Goal: Task Accomplishment & Management: Use online tool/utility

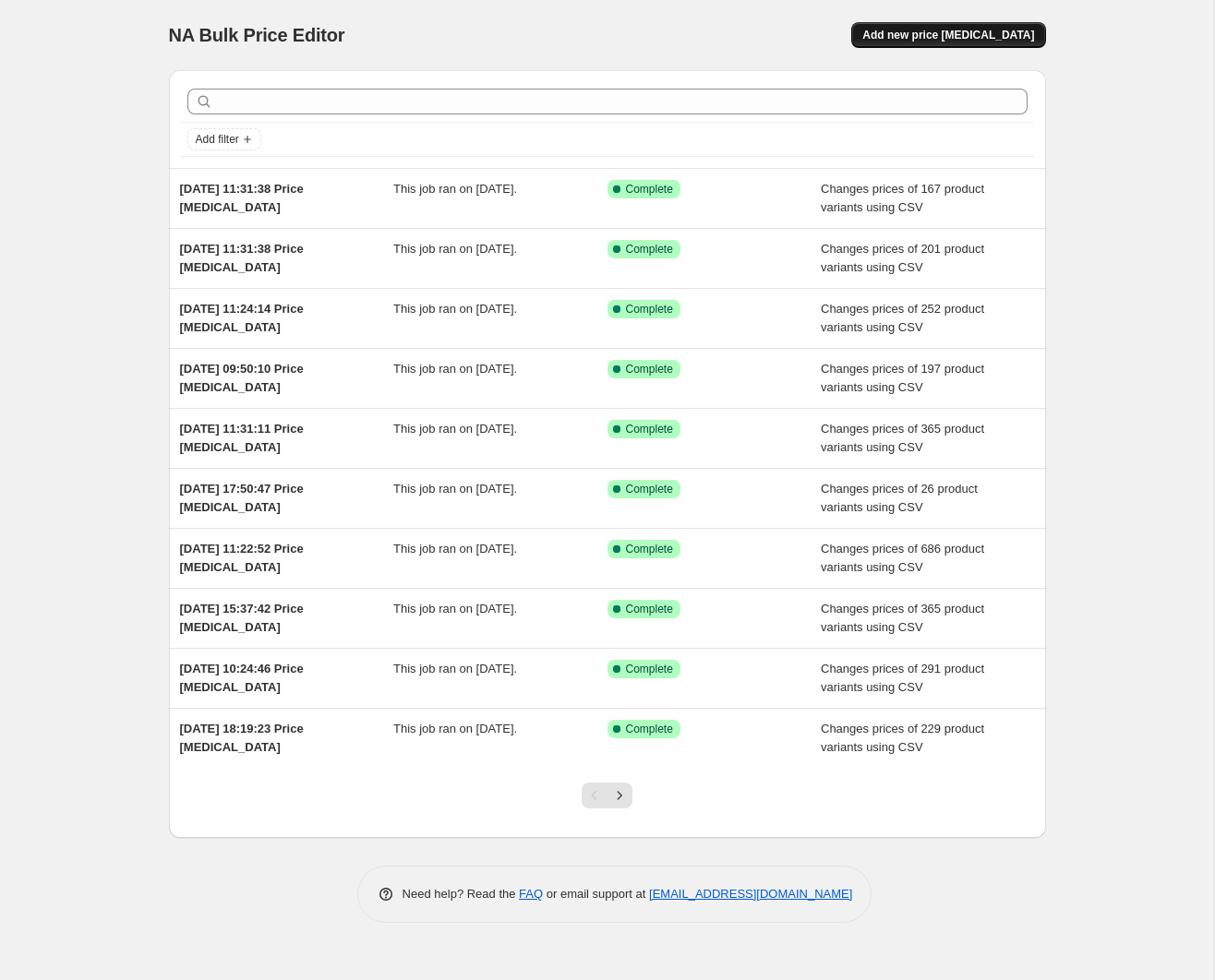
click at [944, 38] on span "Add new price [MEDICAL_DATA]" at bounding box center [948, 36] width 172 height 15
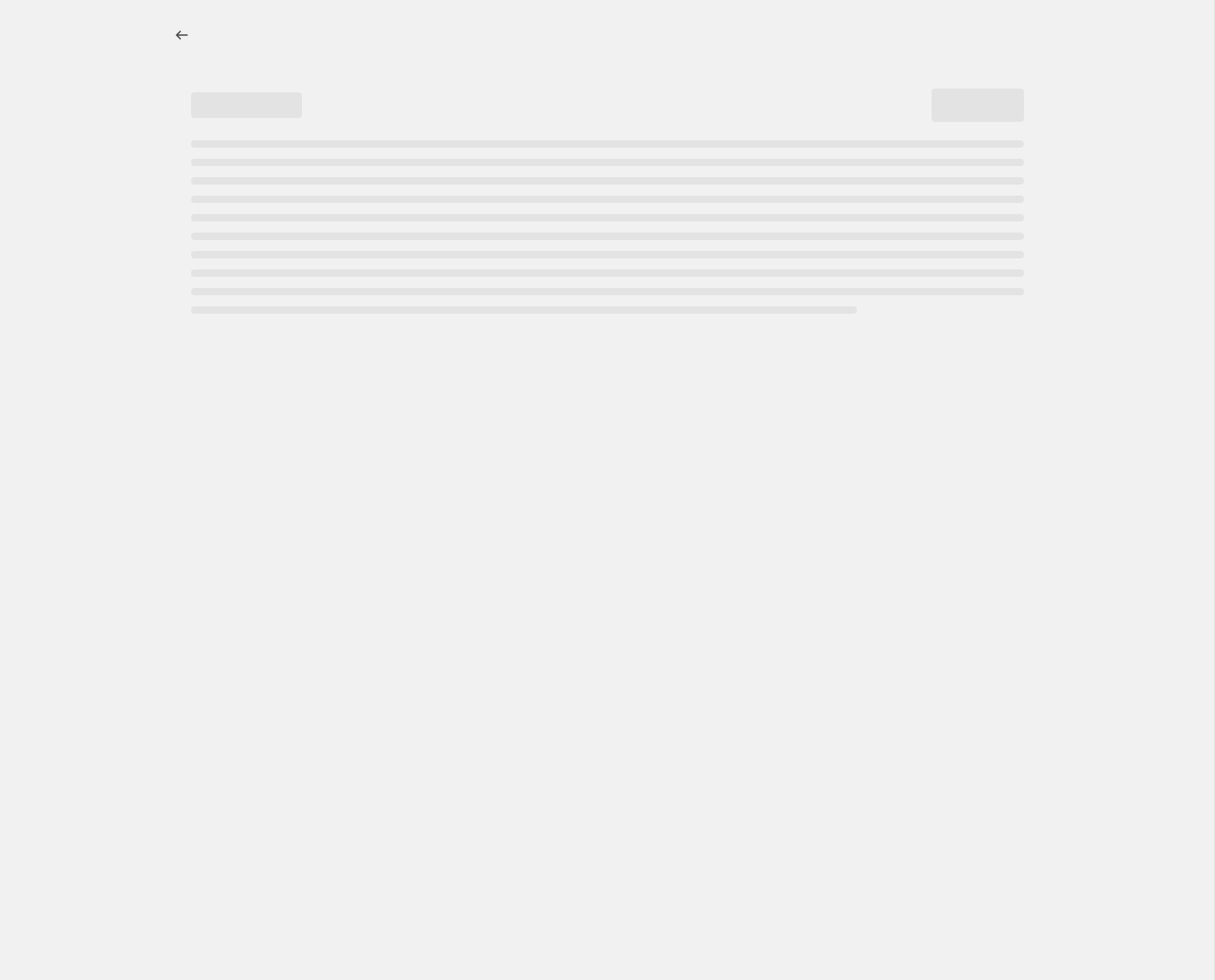
select select "percentage"
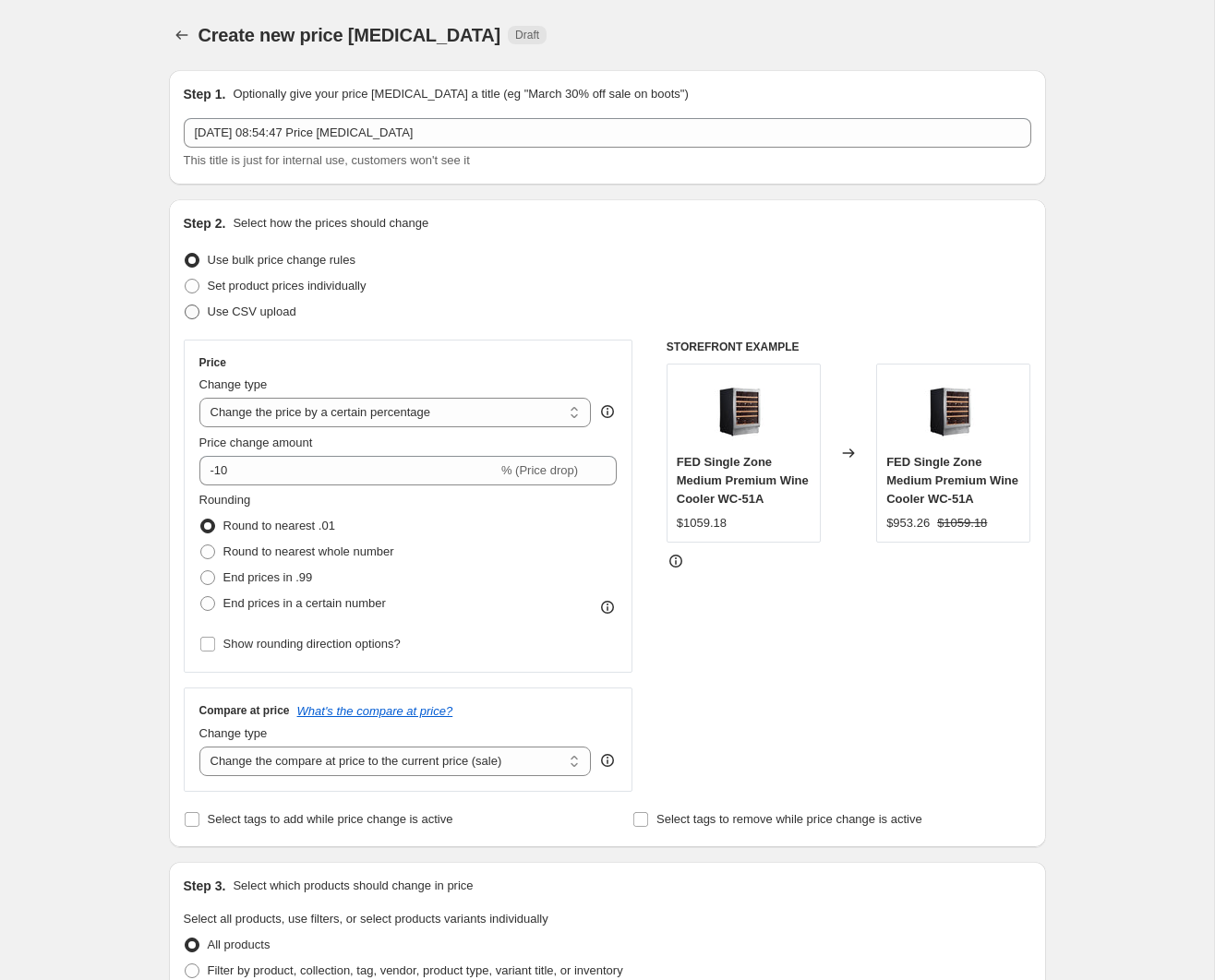
click at [198, 316] on span at bounding box center [192, 312] width 15 height 15
click at [186, 306] on input "Use CSV upload" at bounding box center [185, 305] width 1 height 1
radio input "true"
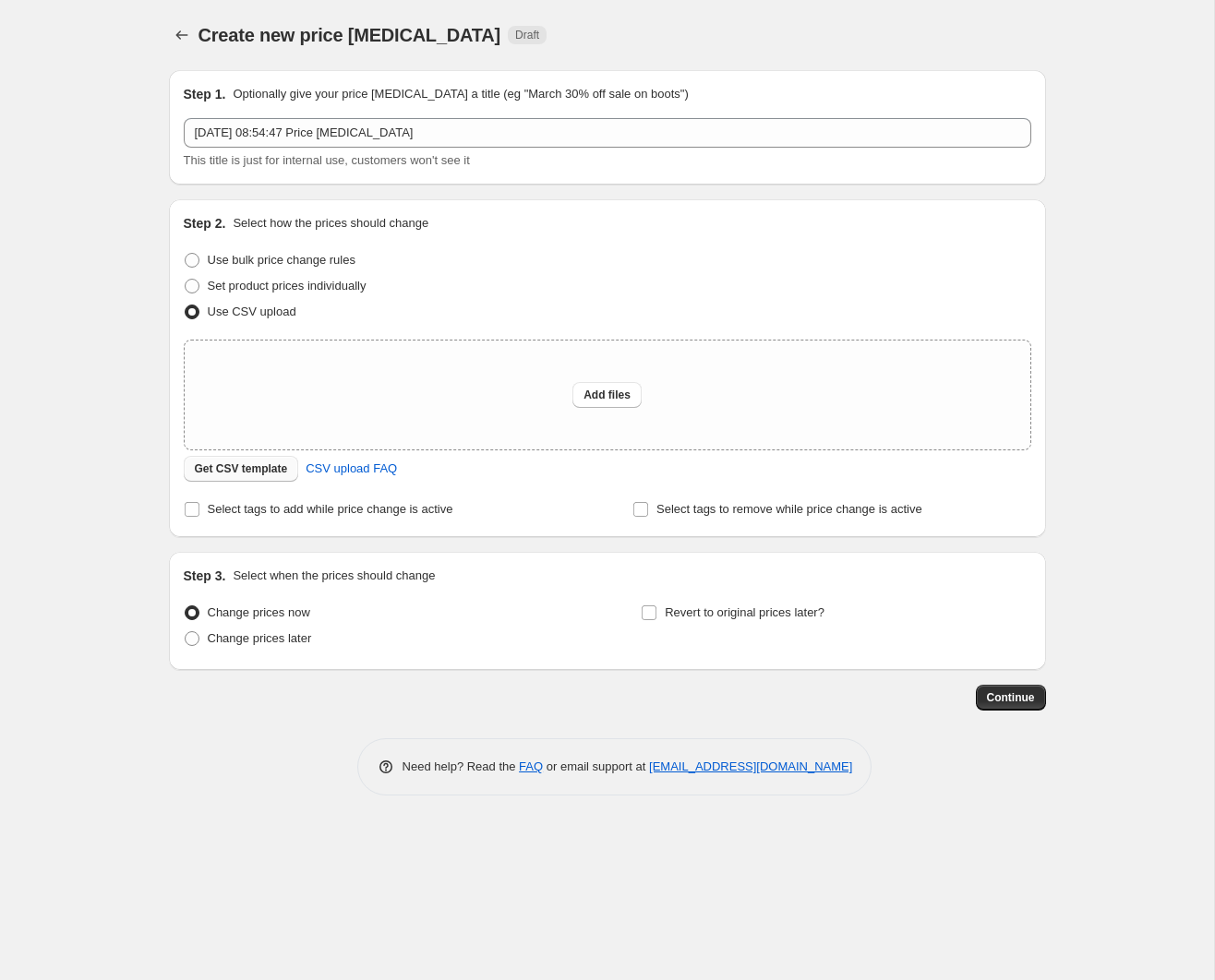
click at [266, 476] on button "Get CSV template" at bounding box center [241, 469] width 115 height 26
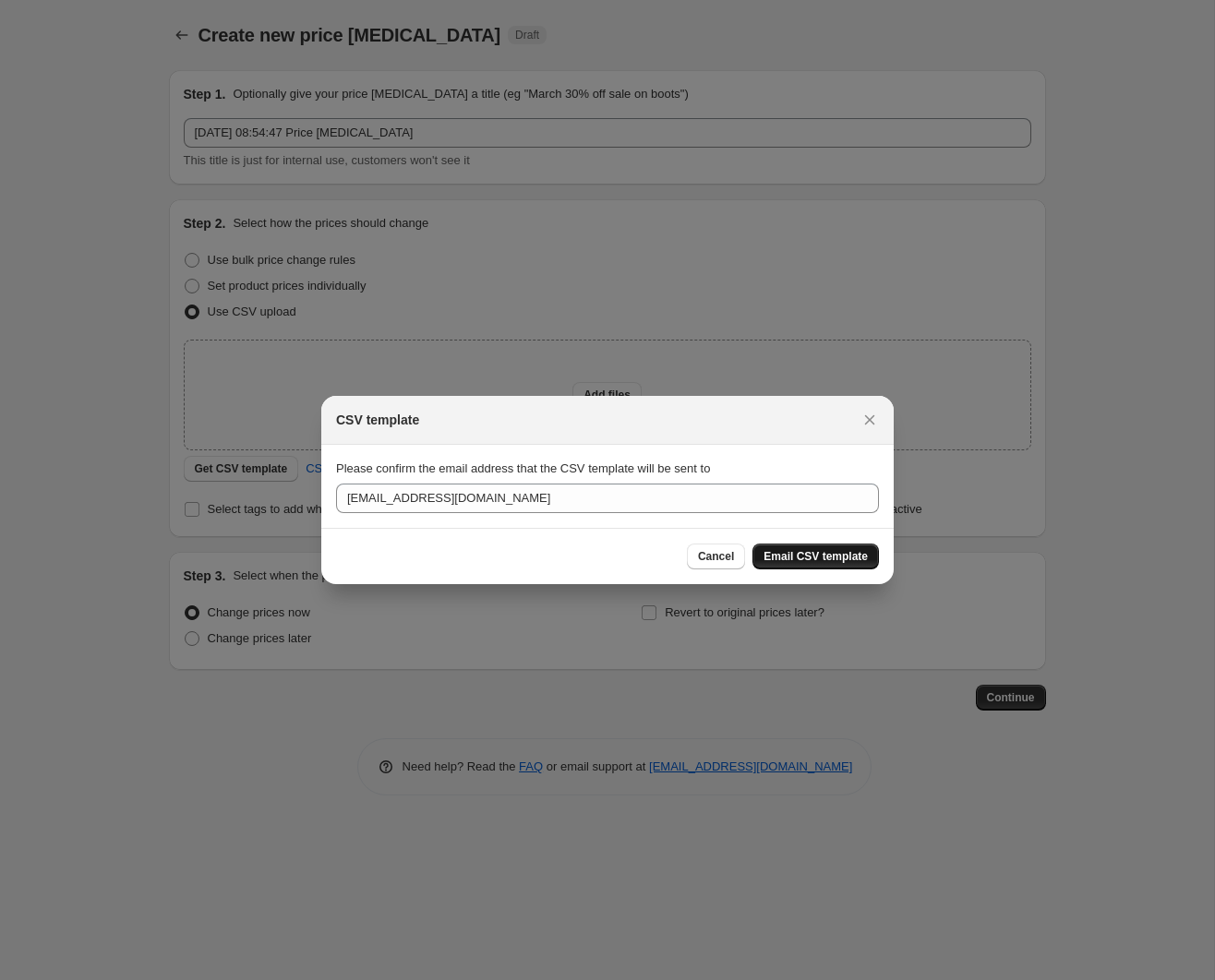
click at [801, 560] on span "Email CSV template" at bounding box center [815, 556] width 104 height 15
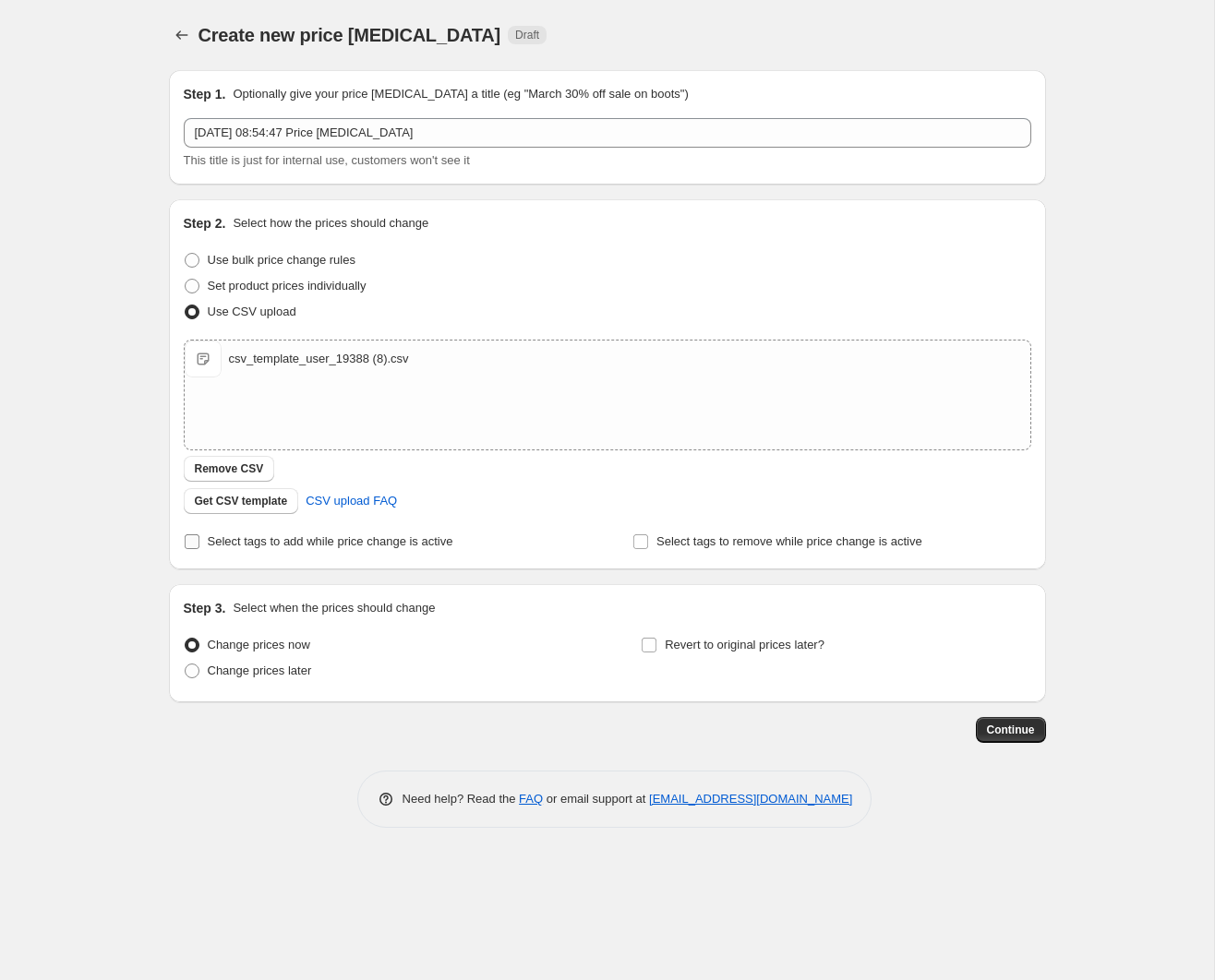
click at [193, 542] on input "Select tags to add while price change is active" at bounding box center [192, 542] width 15 height 15
checkbox input "true"
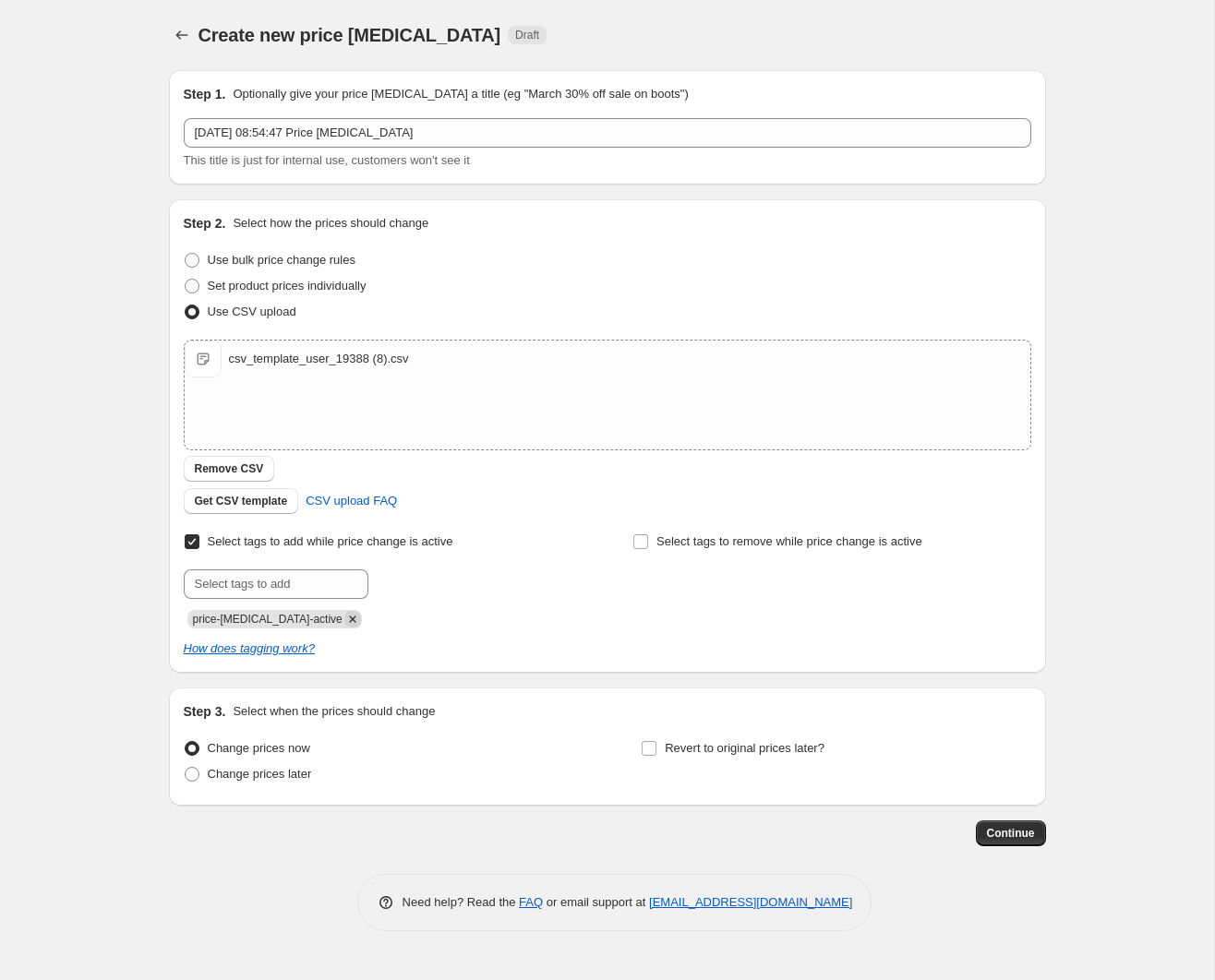
click at [344, 620] on icon "Remove price-change-job-active" at bounding box center [353, 619] width 17 height 17
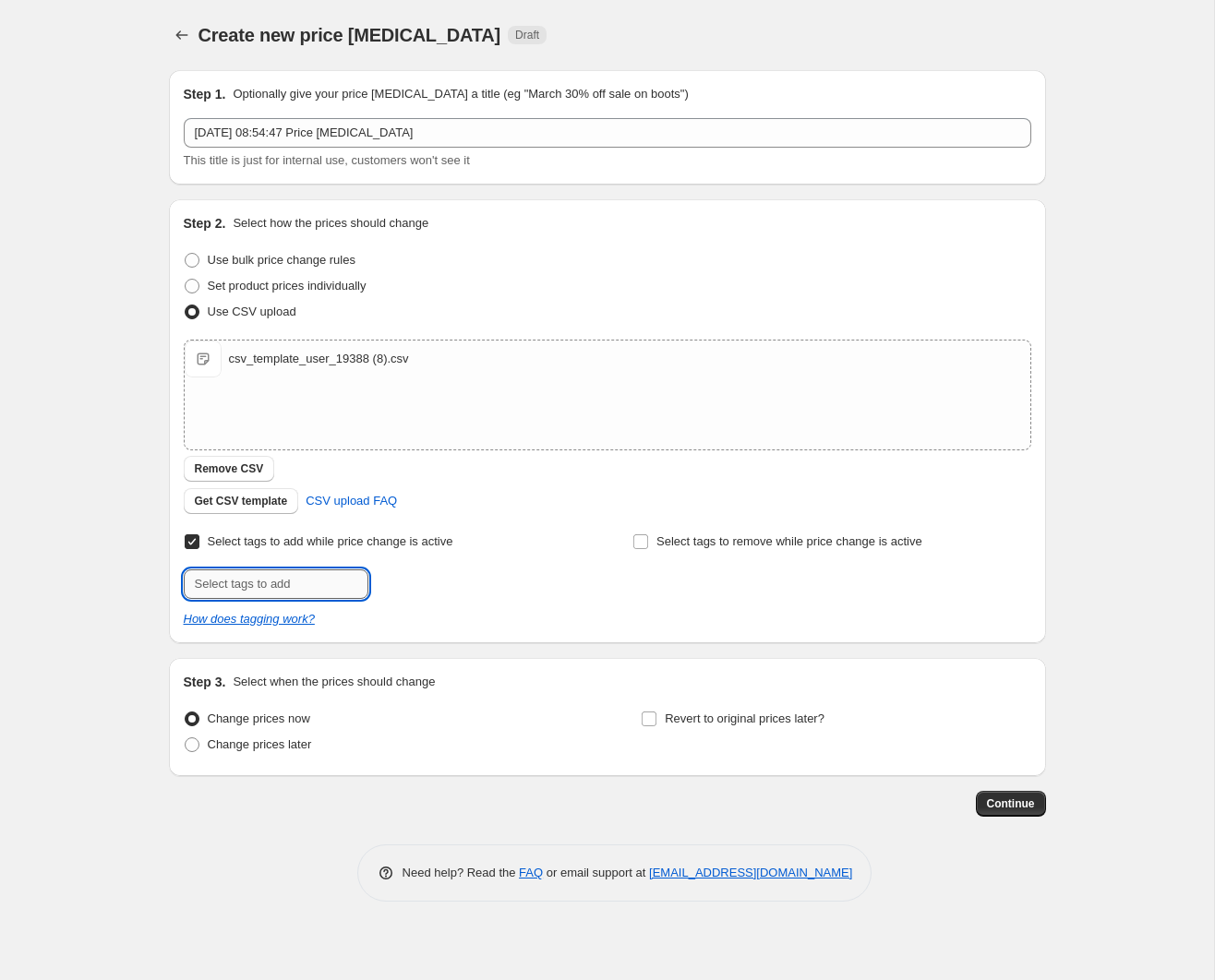
click at [262, 585] on input "text" at bounding box center [276, 583] width 185 height 29
type input "FED_OCT_SALE"
click at [427, 593] on button "Add FED_OCT_SALE" at bounding box center [439, 582] width 134 height 26
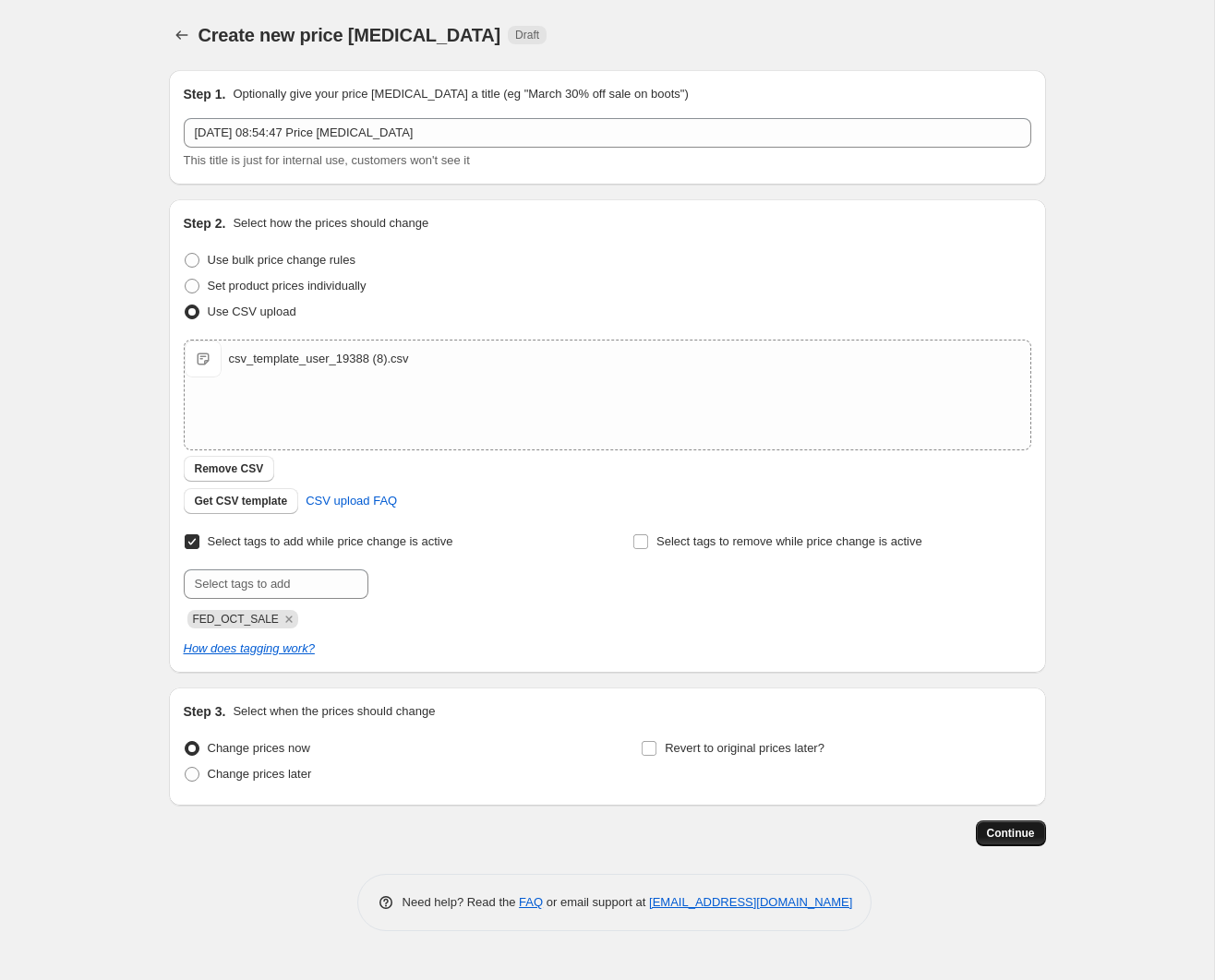
click at [1020, 837] on span "Continue" at bounding box center [1010, 833] width 48 height 15
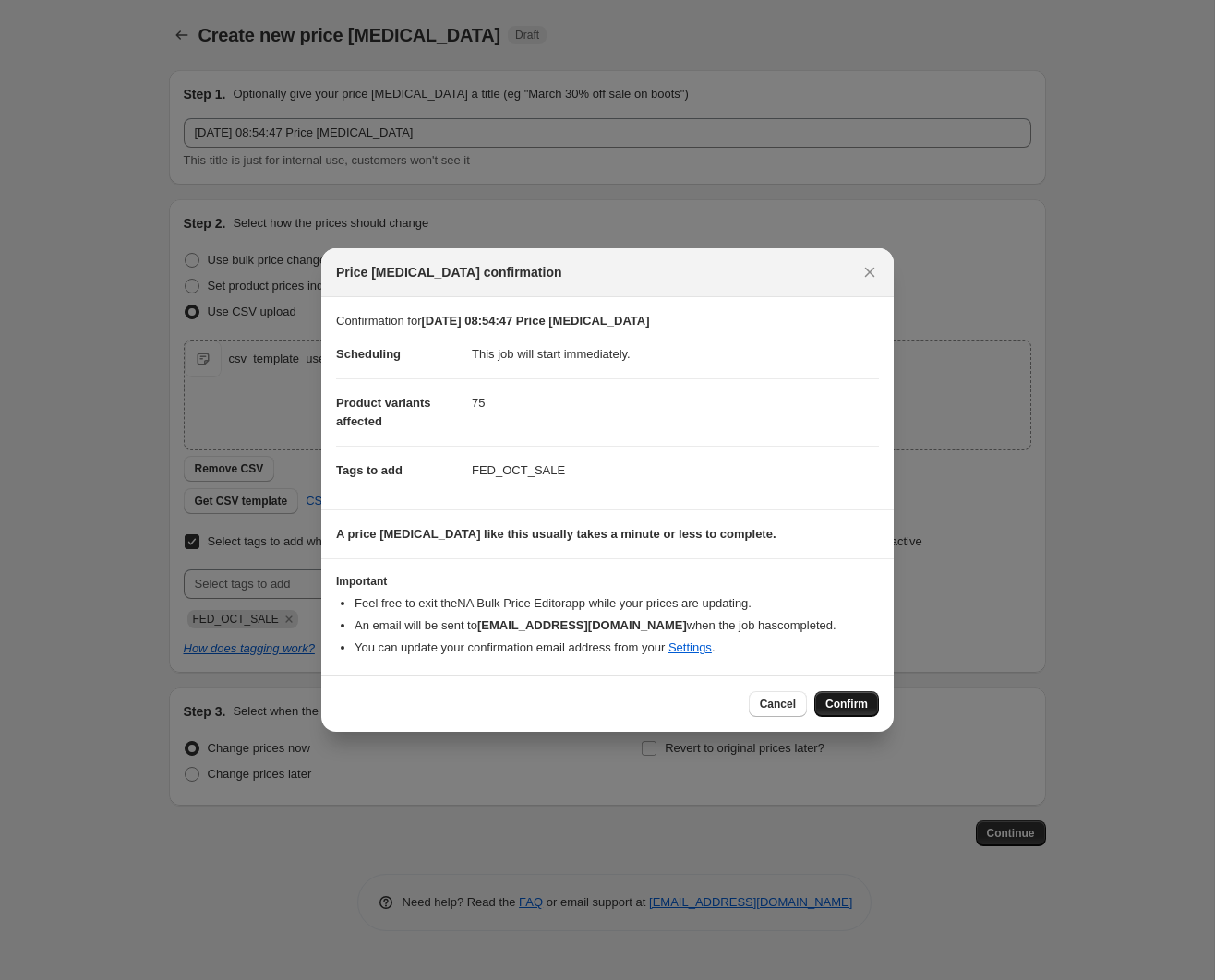
click at [847, 697] on span "Confirm" at bounding box center [845, 704] width 42 height 15
